Goal: Transaction & Acquisition: Purchase product/service

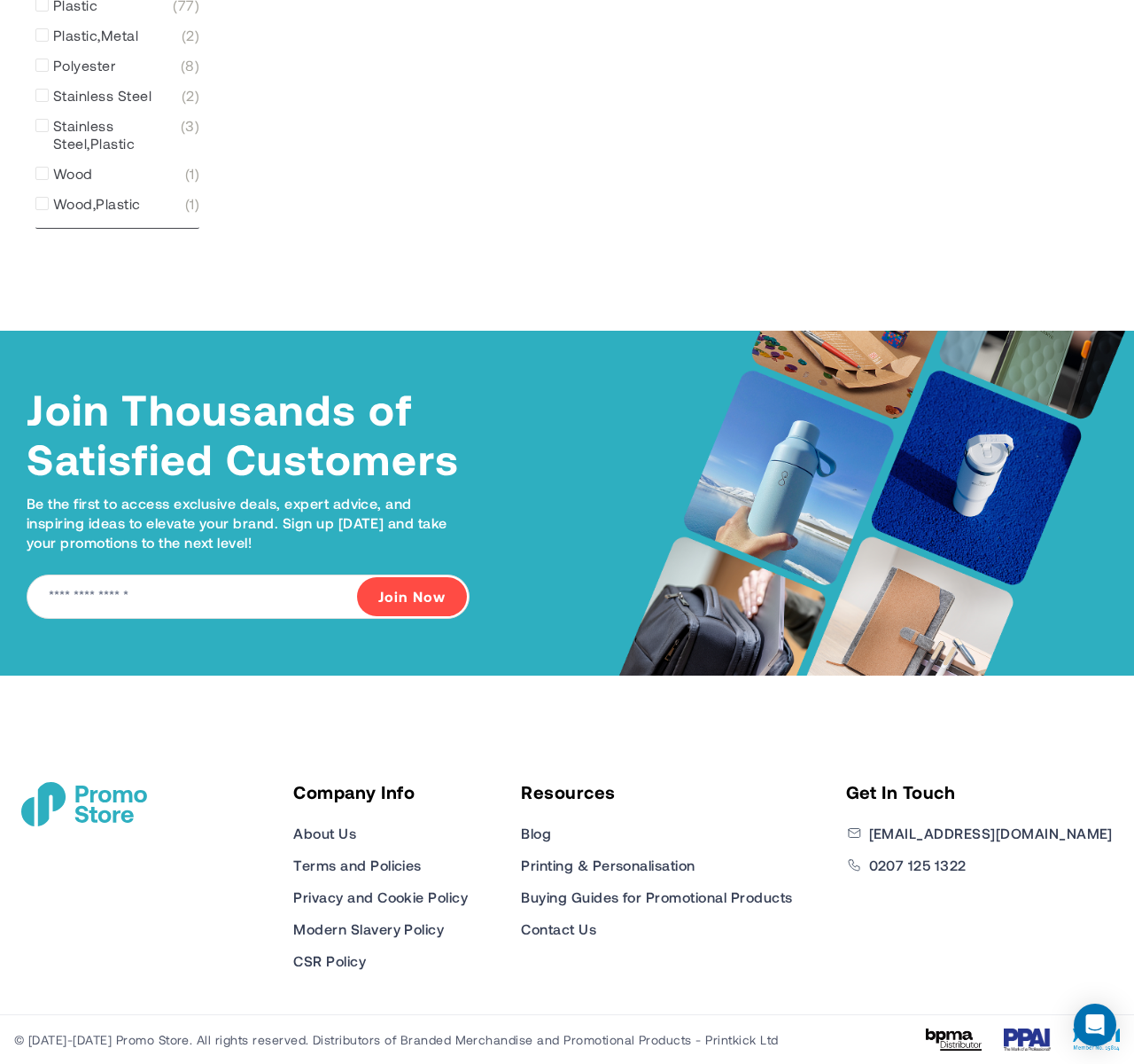
scroll to position [1774, 0]
type input "****"
